Goal: Task Accomplishment & Management: Complete application form

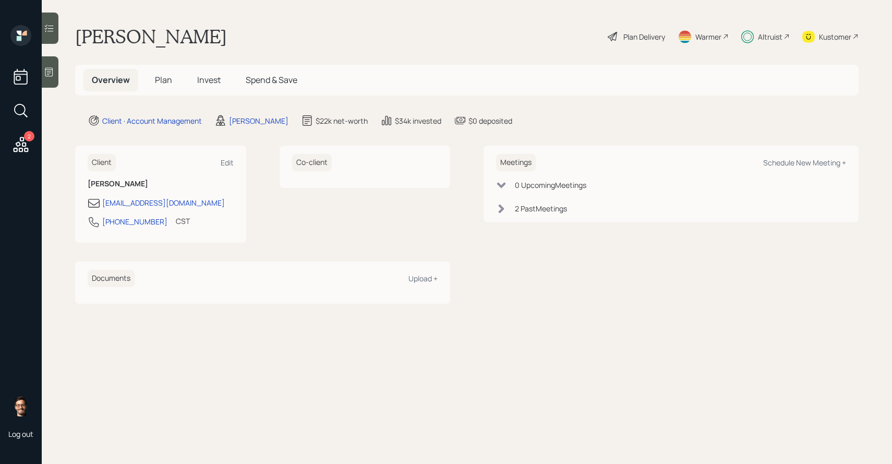
click at [200, 83] on span "Invest" at bounding box center [208, 79] width 23 height 11
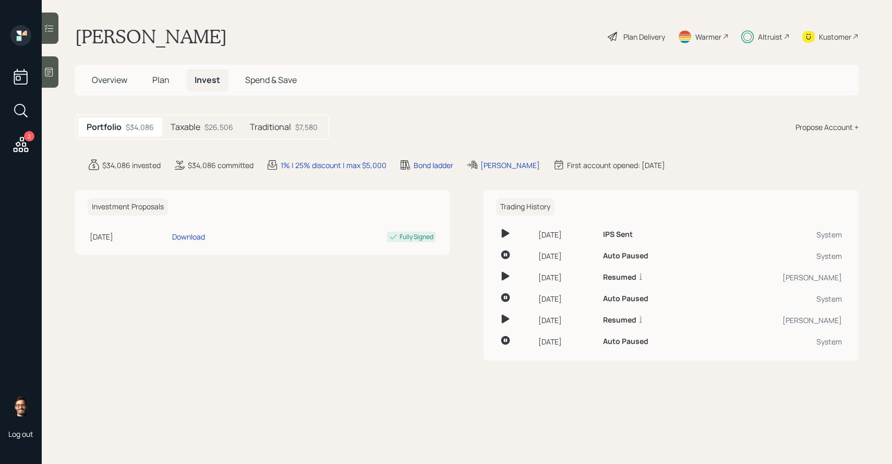
click at [170, 83] on h5 "Plan" at bounding box center [161, 80] width 34 height 22
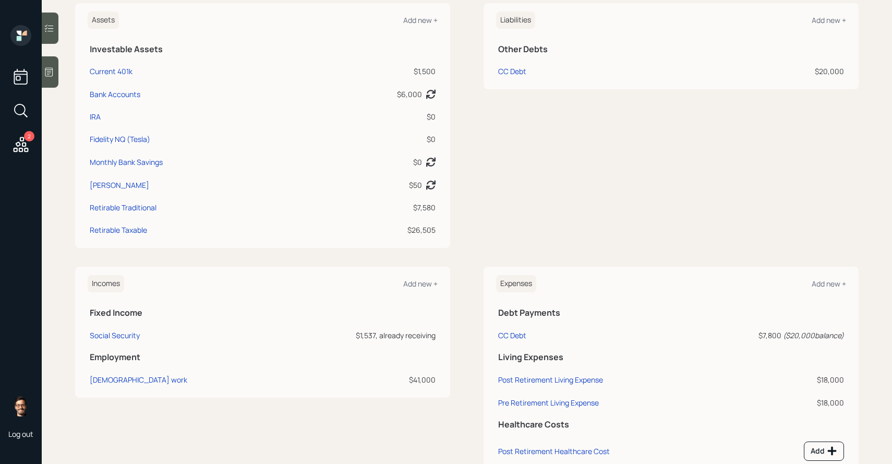
scroll to position [298, 0]
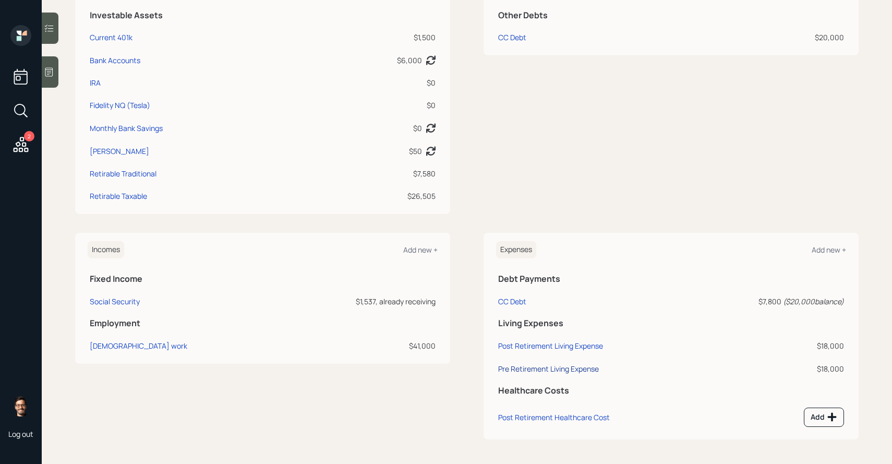
click at [521, 370] on div "Pre Retirement Living Expense" at bounding box center [548, 369] width 101 height 10
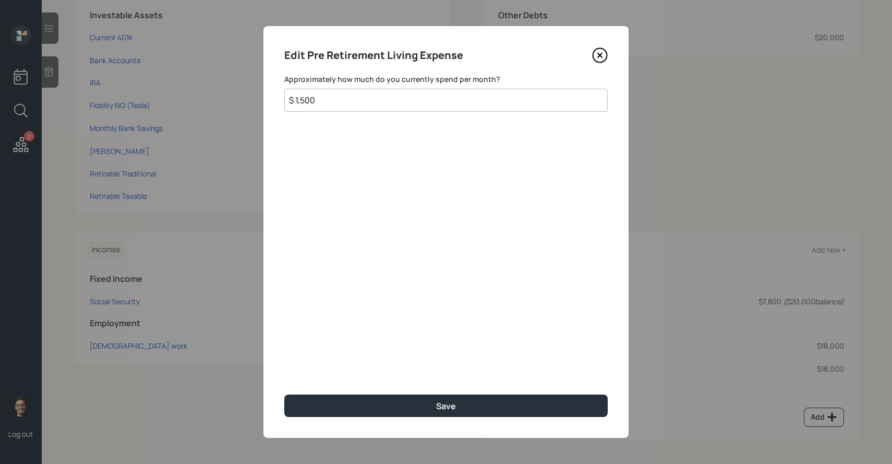
click at [374, 109] on input "$ 1,500" at bounding box center [445, 100] width 323 height 23
type input "$ 1,501"
click at [284, 394] on button "Save" at bounding box center [445, 405] width 323 height 22
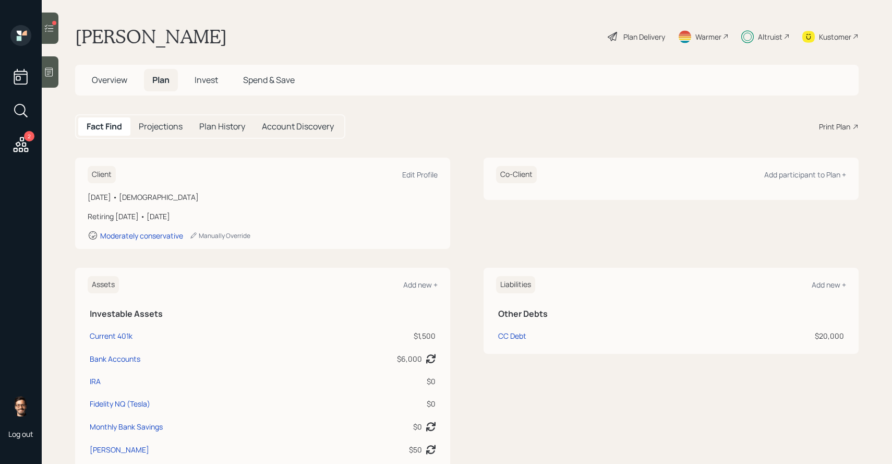
click at [54, 26] on icon at bounding box center [49, 28] width 10 height 10
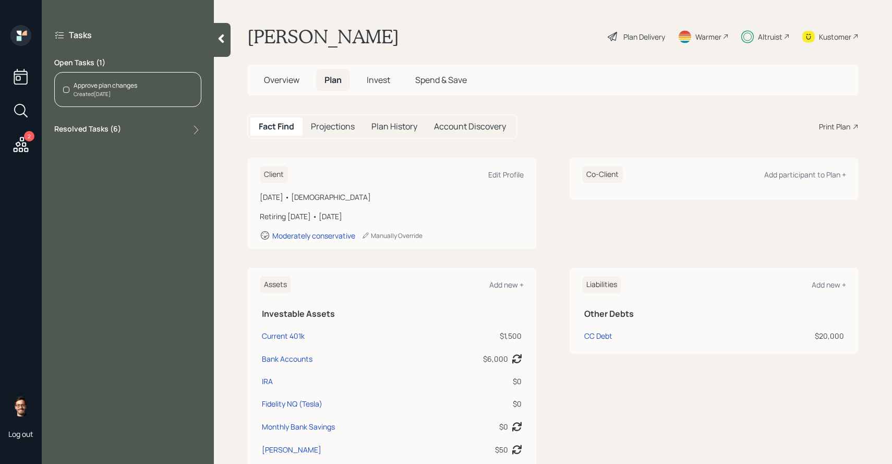
click at [100, 86] on div "Approve plan changes" at bounding box center [106, 85] width 64 height 9
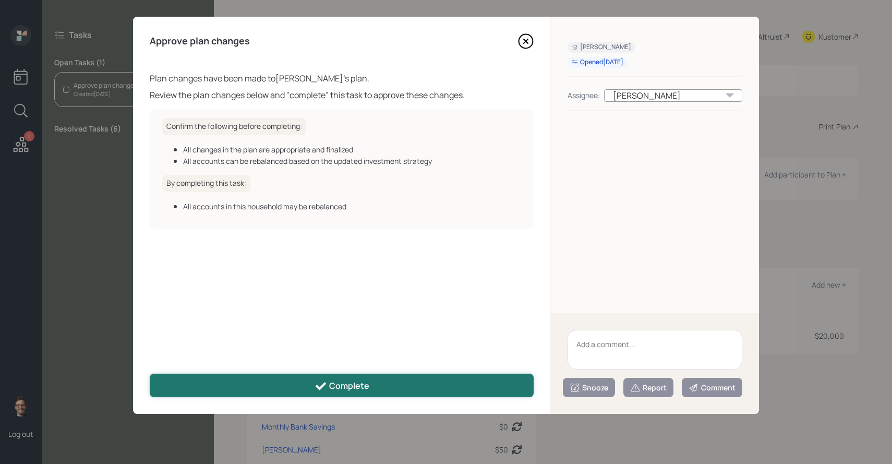
click at [368, 391] on div "Complete" at bounding box center [342, 386] width 55 height 13
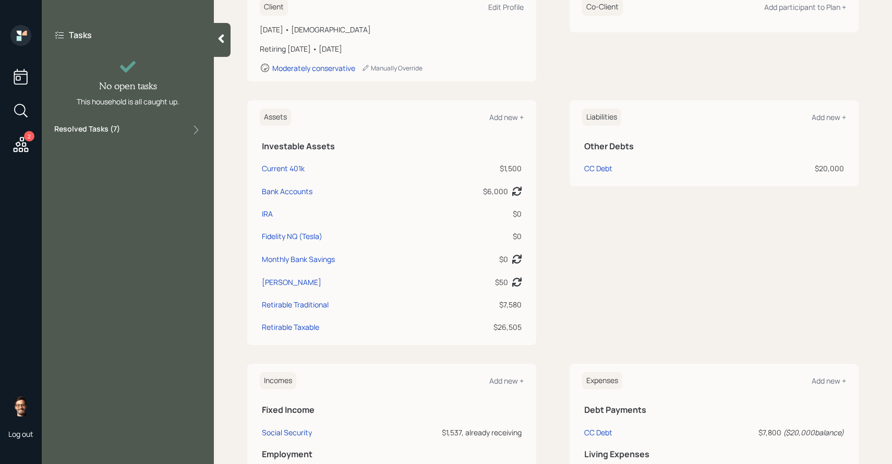
scroll to position [298, 0]
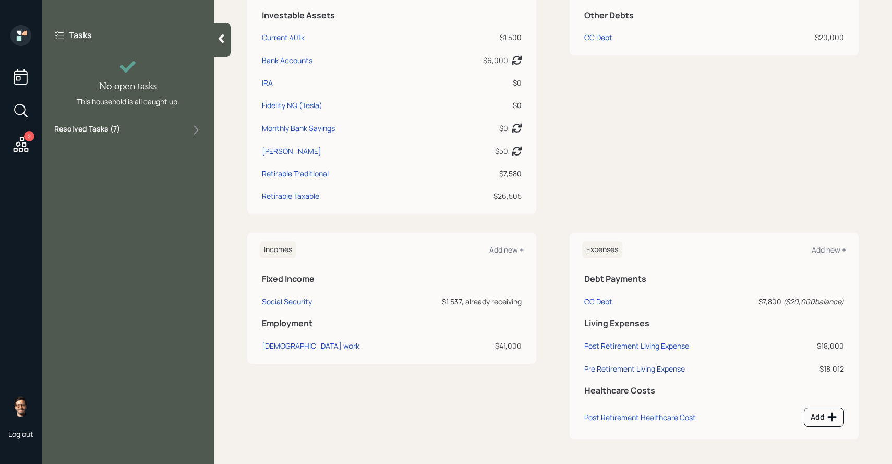
click at [644, 366] on div "Pre Retirement Living Expense" at bounding box center [634, 369] width 101 height 10
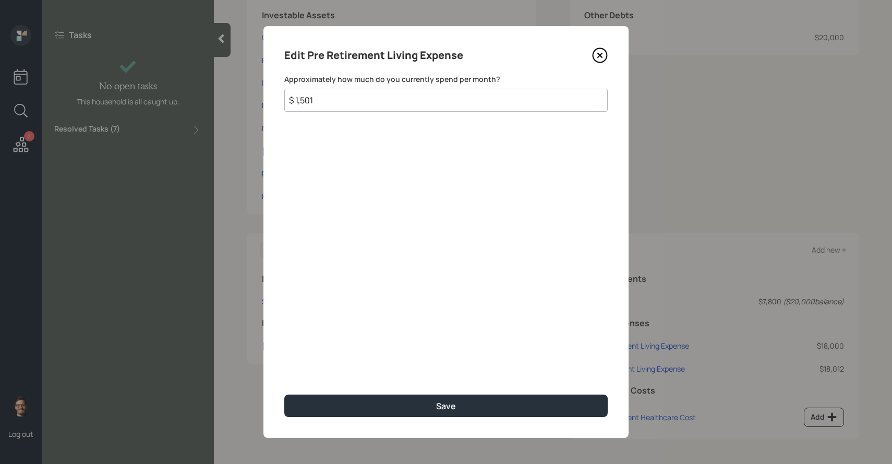
click at [443, 106] on input "$ 1,501" at bounding box center [445, 100] width 323 height 23
type input "$ 1,500"
click at [284, 394] on button "Save" at bounding box center [445, 405] width 323 height 22
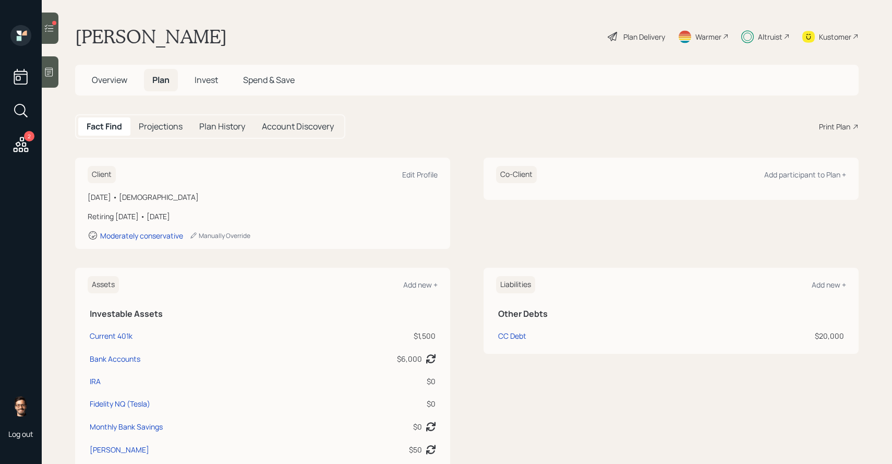
click at [39, 40] on div "2 Log out" at bounding box center [21, 232] width 42 height 464
click at [53, 27] on icon at bounding box center [49, 28] width 10 height 10
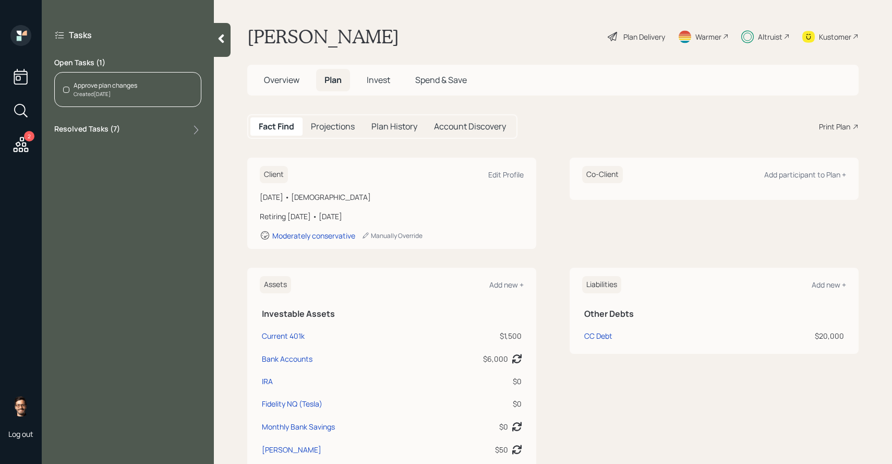
click at [116, 94] on div "Created [DATE]" at bounding box center [106, 94] width 64 height 8
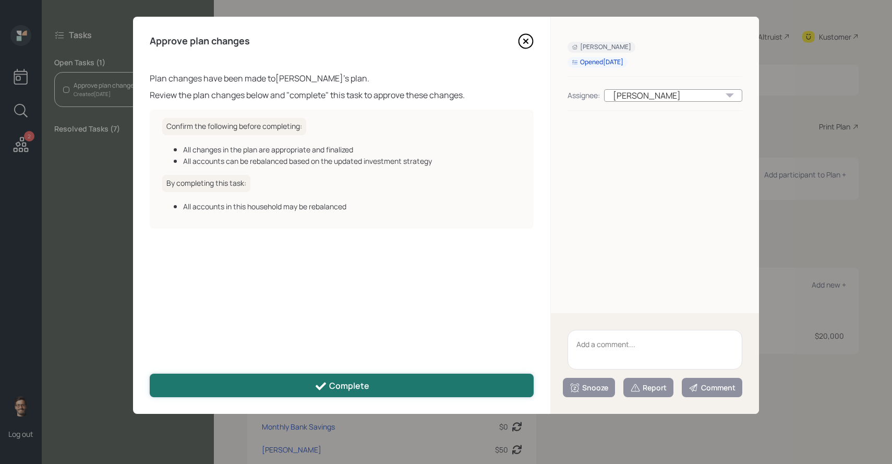
click at [228, 386] on button "Complete" at bounding box center [342, 385] width 384 height 23
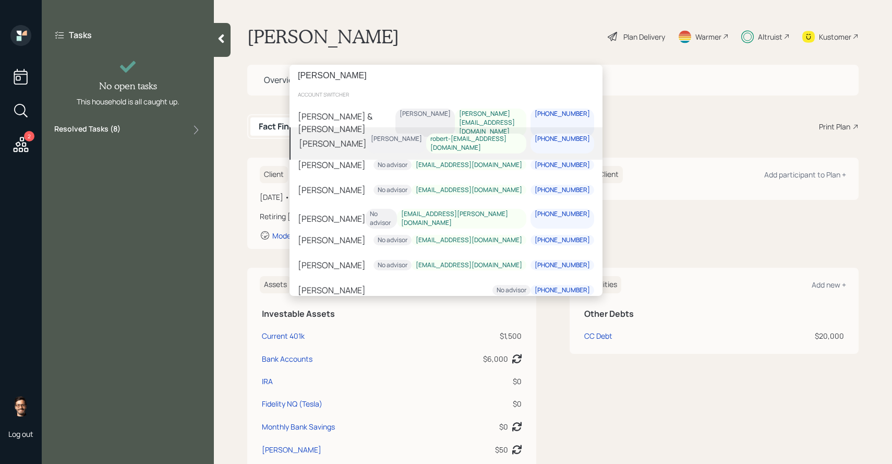
type input "[PERSON_NAME]"
click at [376, 145] on div "[PERSON_NAME] [PERSON_NAME] robert-[EMAIL_ADDRESS][DOMAIN_NAME] [PHONE_NUMBER]" at bounding box center [446, 143] width 313 height 32
